Goal: Information Seeking & Learning: Compare options

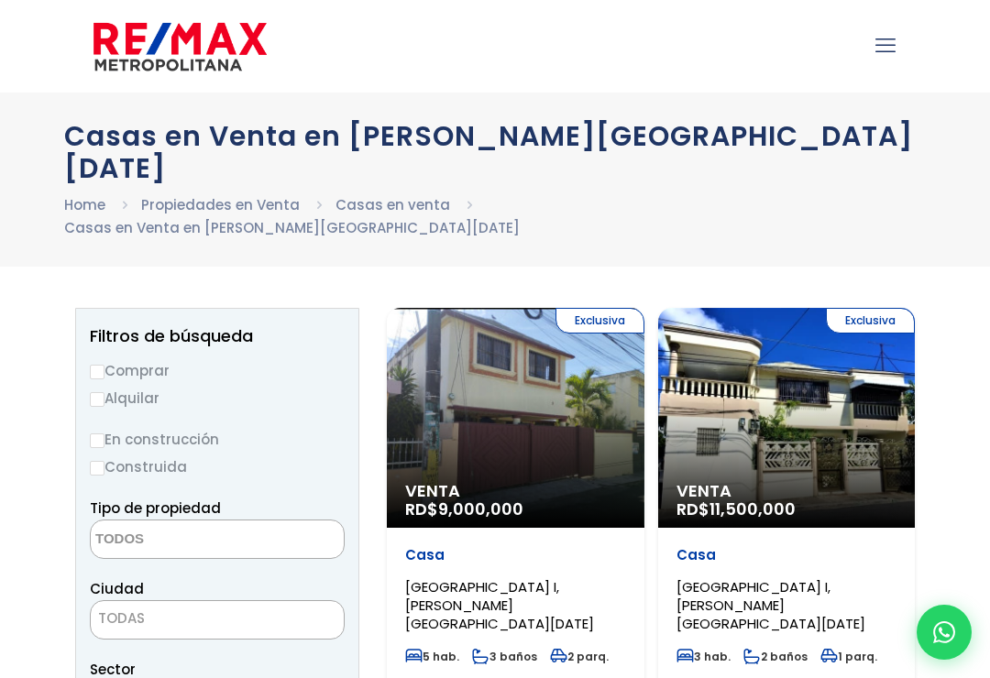
select select
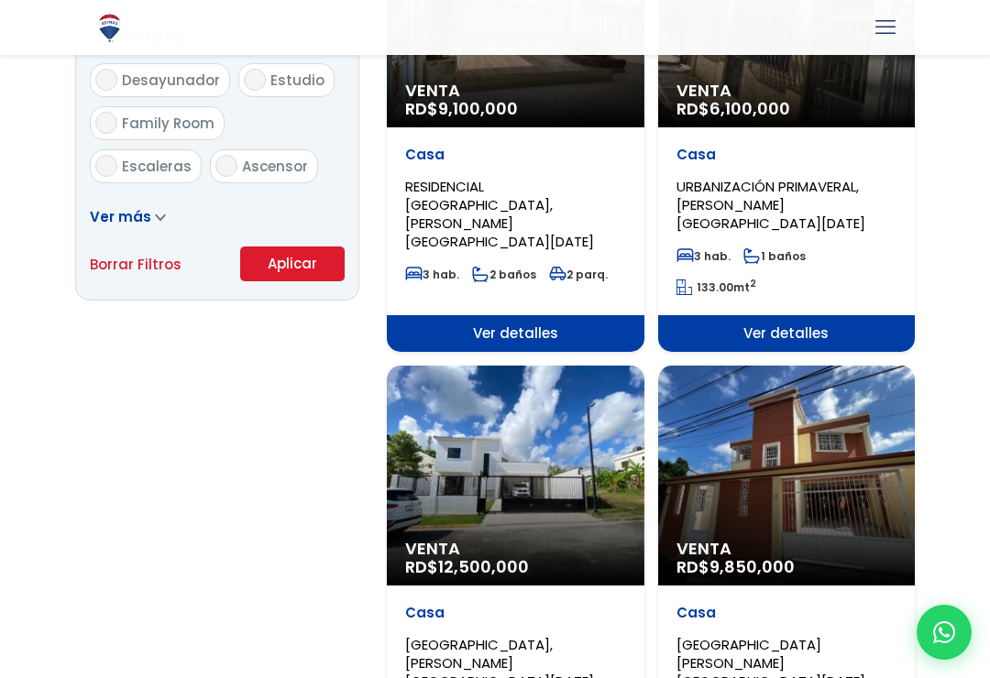
scroll to position [1255, 0]
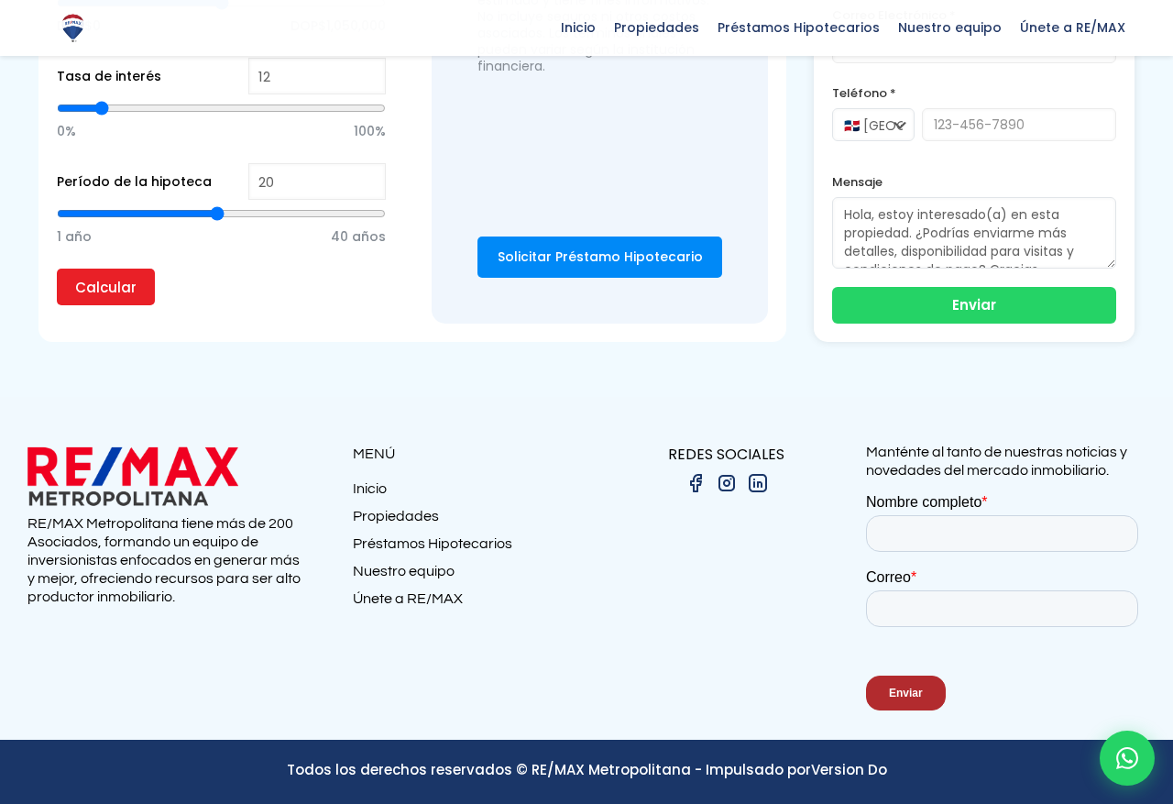
scroll to position [7145, 28]
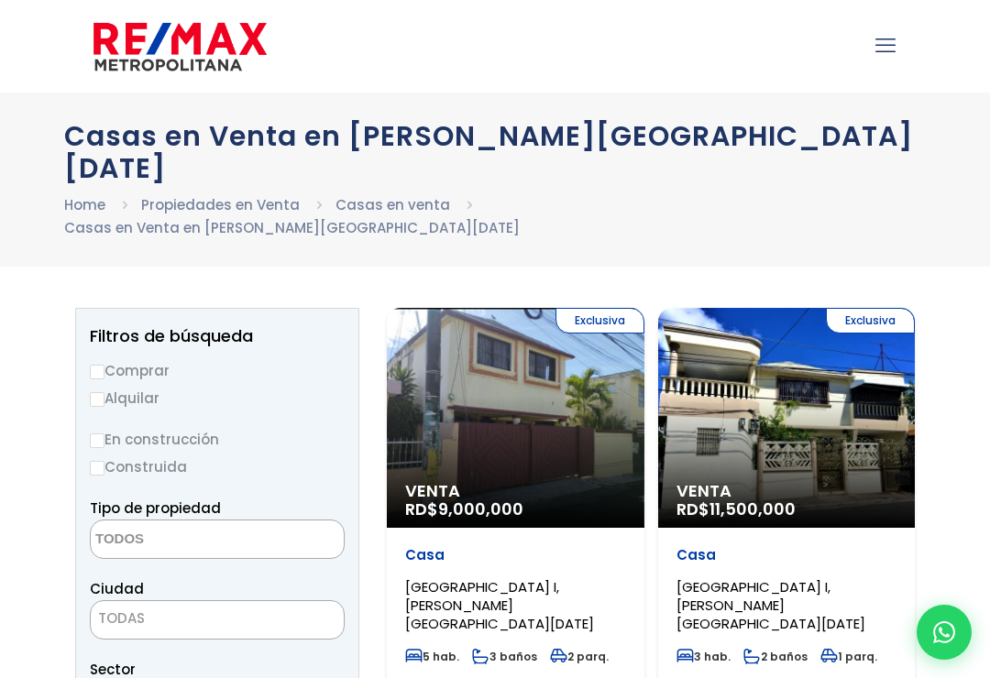
select select
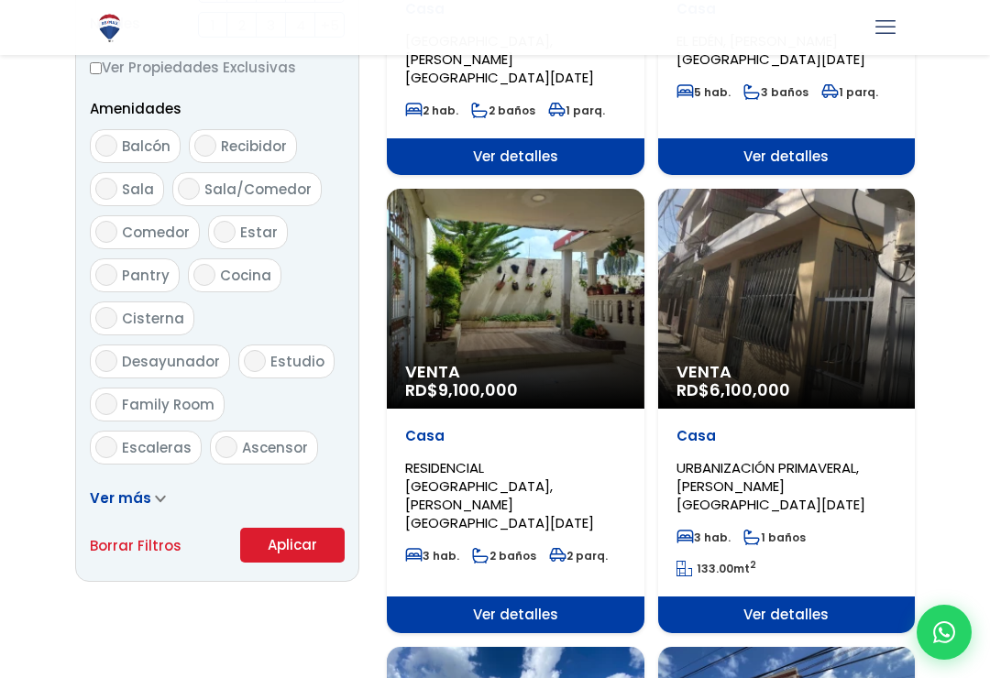
scroll to position [968, 0]
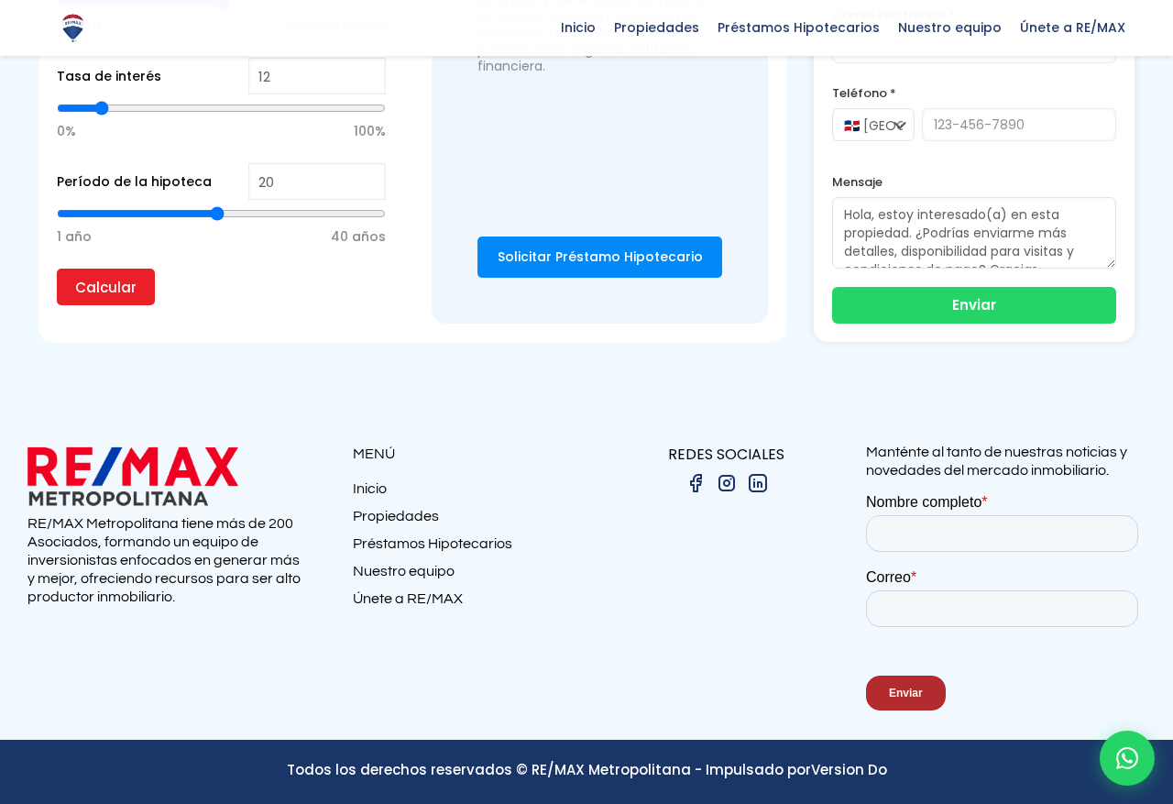
scroll to position [5351, 0]
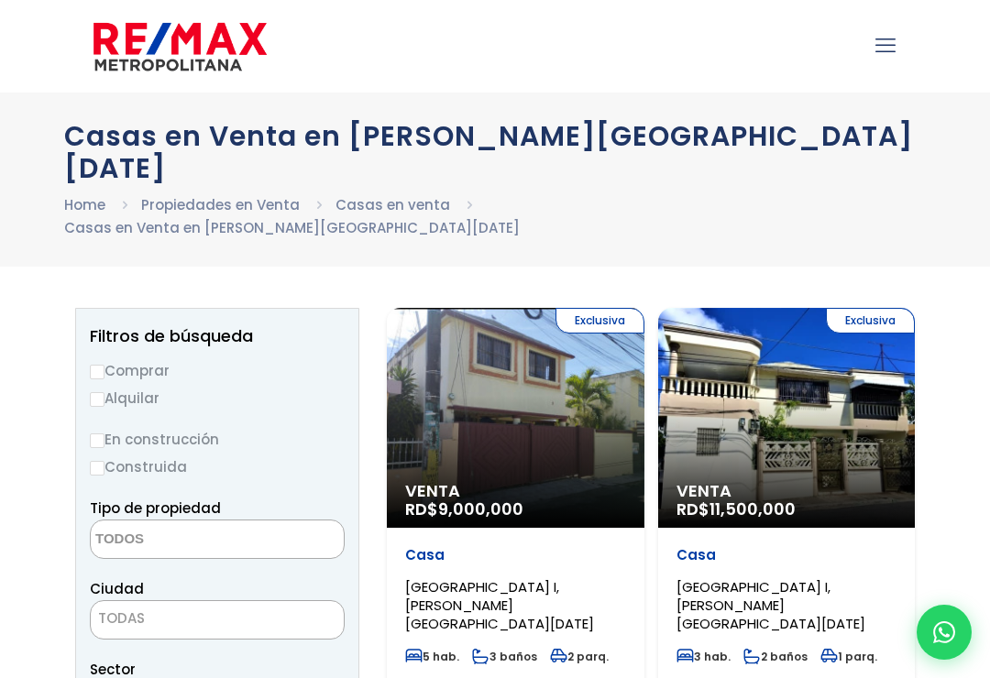
select select
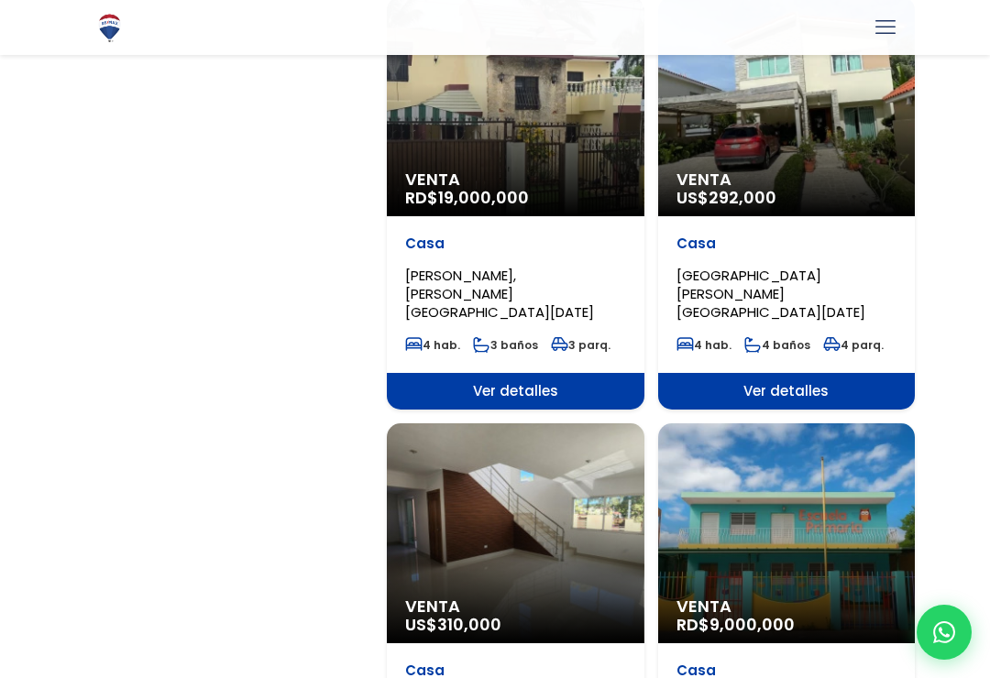
scroll to position [2040, 0]
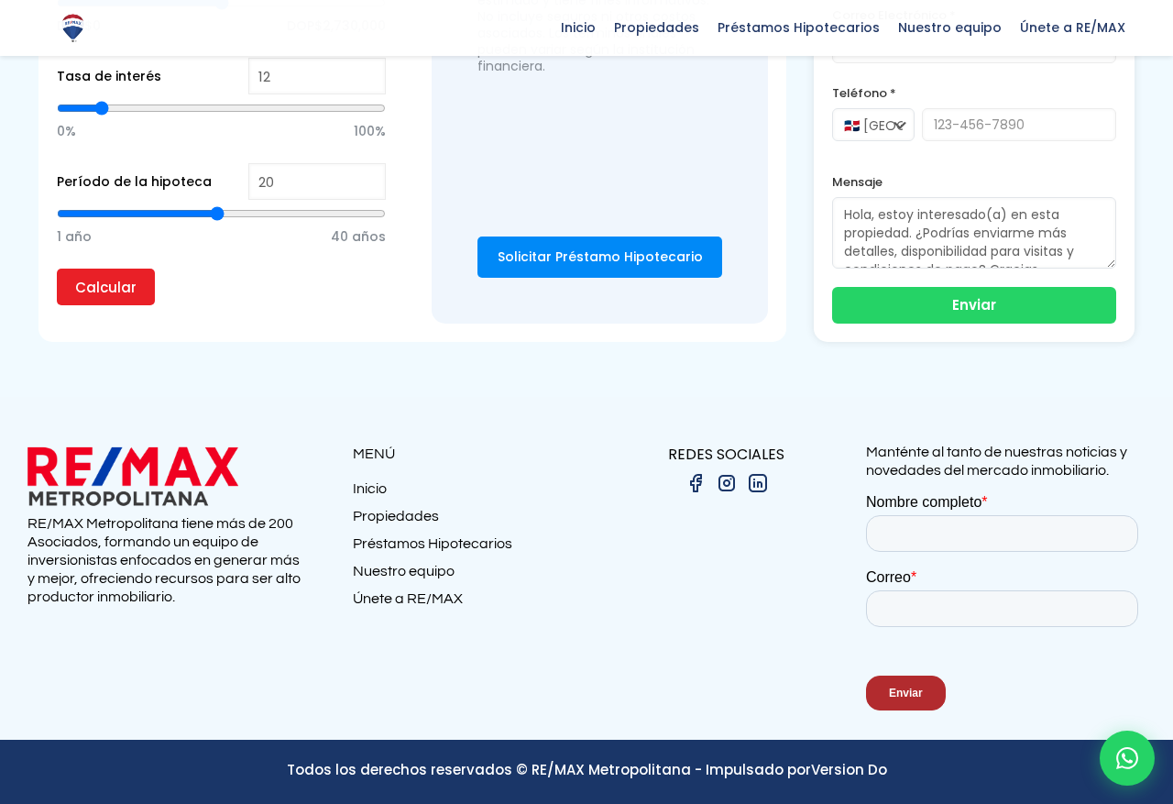
scroll to position [7624, 0]
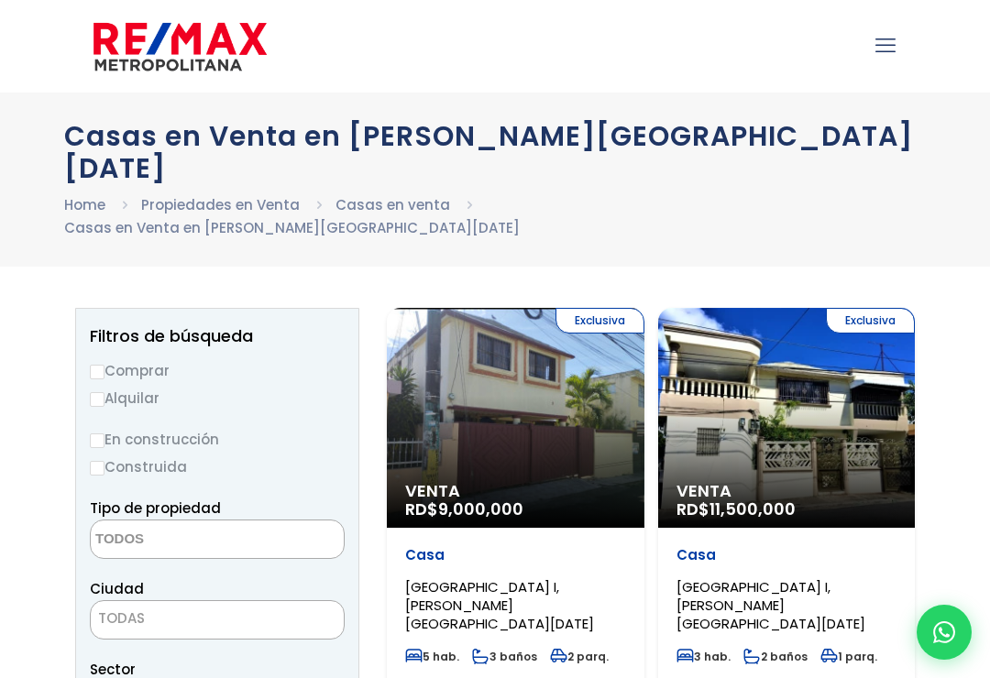
select select
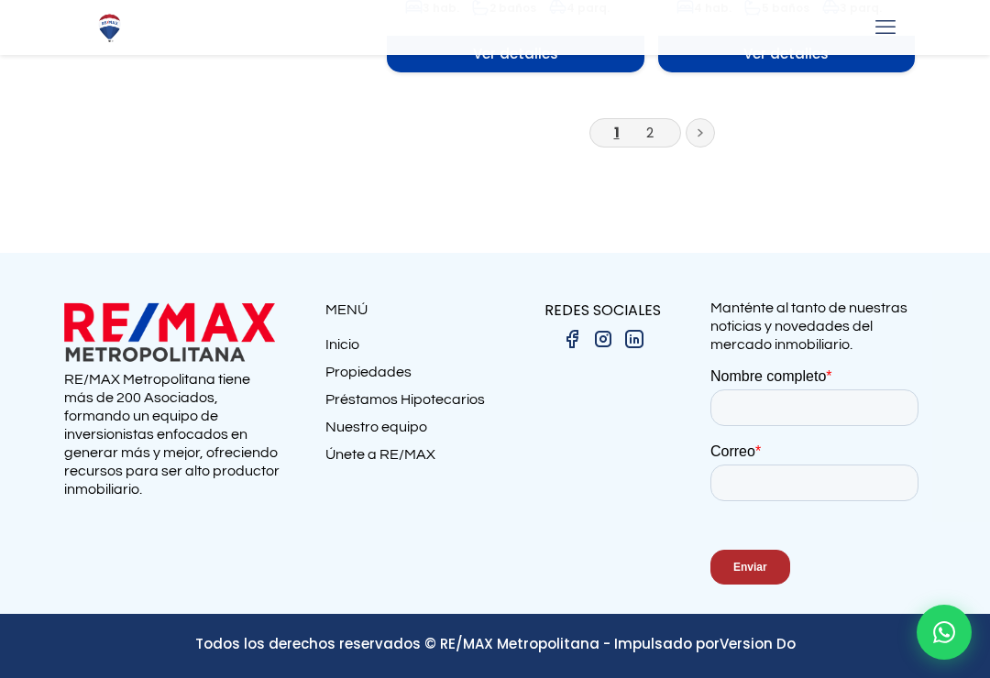
scroll to position [5626, 0]
